Goal: Navigation & Orientation: Go to known website

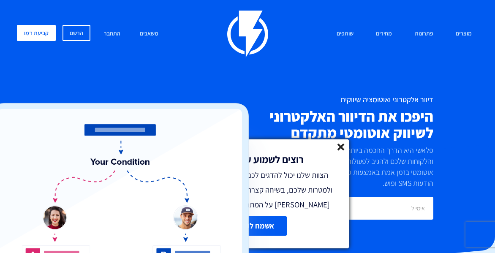
click at [343, 148] on icon at bounding box center [340, 147] width 7 height 7
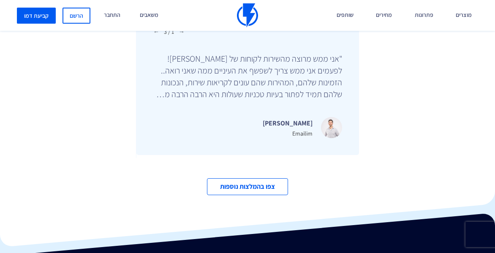
scroll to position [2566, 0]
